Goal: Task Accomplishment & Management: Use online tool/utility

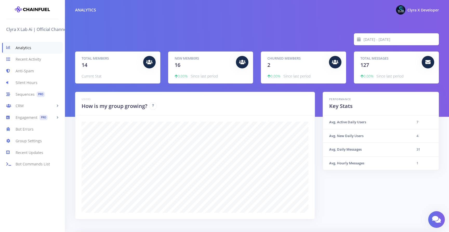
scroll to position [91, 351]
click at [29, 121] on link "Engagement PRO" at bounding box center [32, 118] width 65 height 12
click at [29, 126] on link "Welcome Message PRO" at bounding box center [32, 128] width 65 height 11
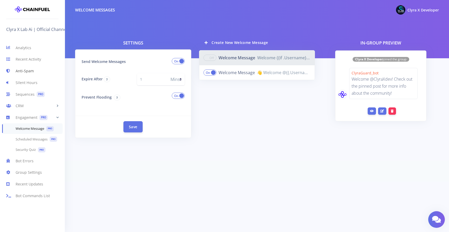
click at [26, 70] on link "Anti-Spam" at bounding box center [32, 71] width 65 height 12
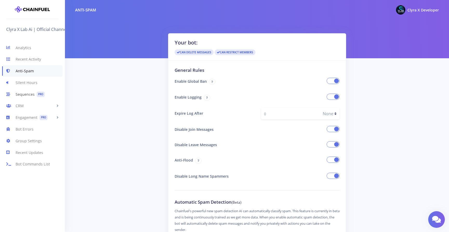
click at [23, 94] on link "Sequences PRO" at bounding box center [32, 94] width 65 height 12
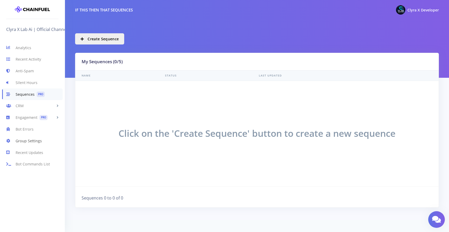
click at [28, 137] on link "Group Settings" at bounding box center [32, 141] width 65 height 12
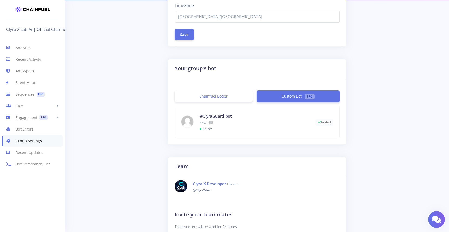
scroll to position [64, 0]
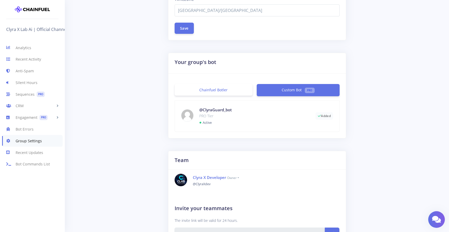
click at [232, 88] on link "Chainfuel Botler" at bounding box center [214, 90] width 78 height 12
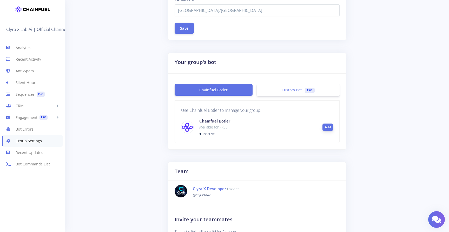
click at [328, 125] on button "Add" at bounding box center [327, 126] width 11 height 7
